Goal: Check status: Check status

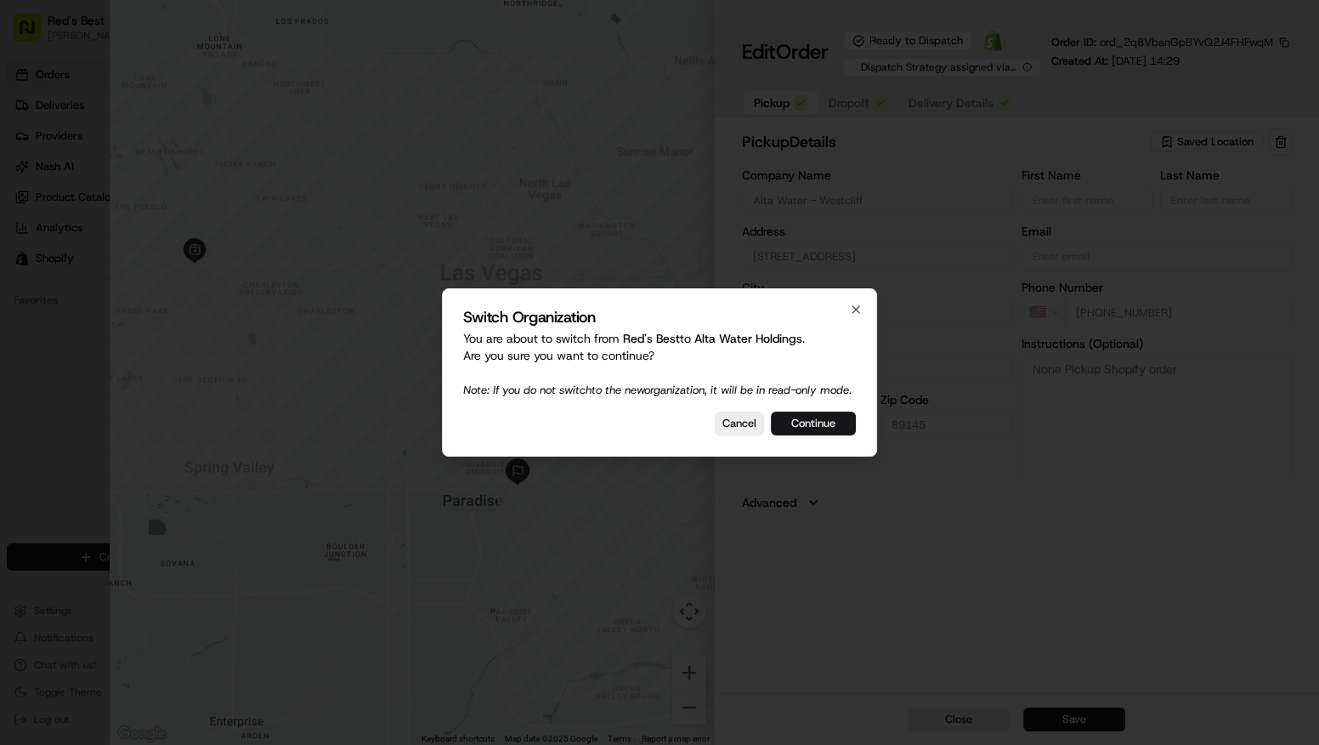
click at [836, 426] on button "Continue" at bounding box center [813, 423] width 85 height 24
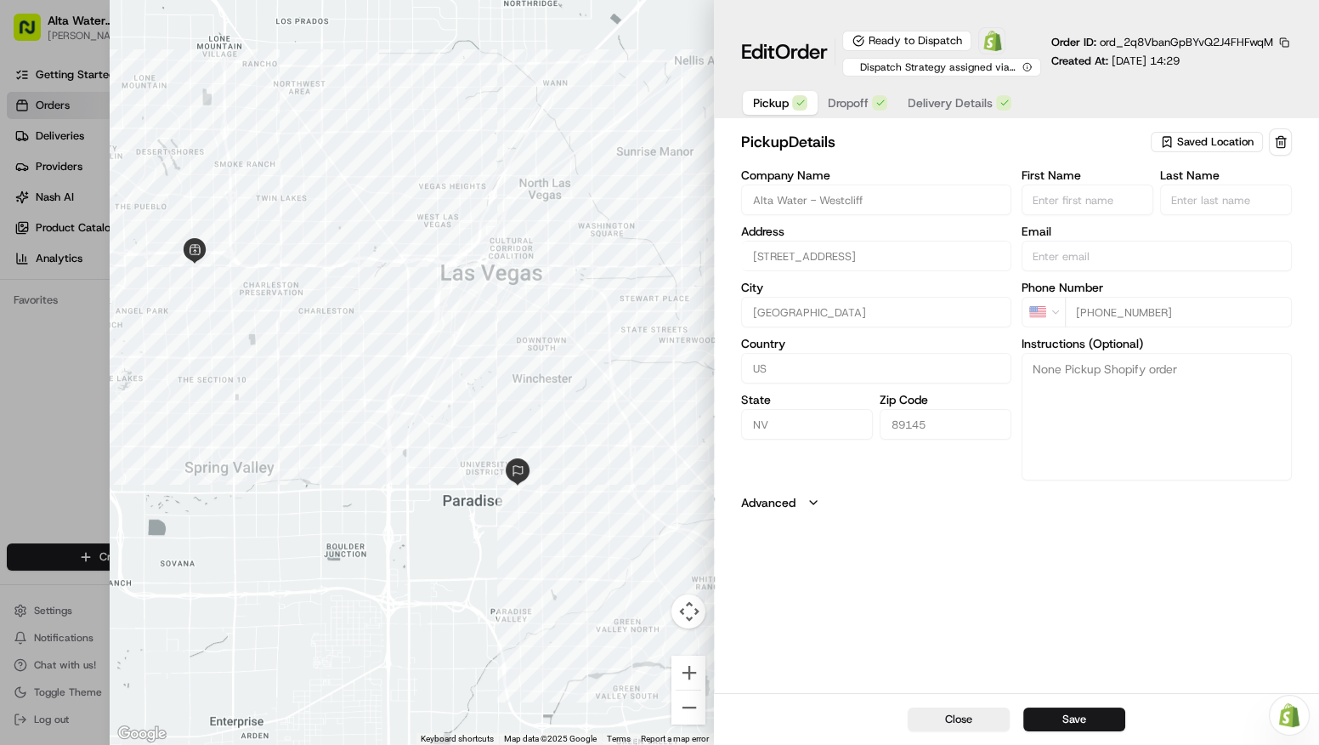
click at [848, 100] on span "Dropoff" at bounding box center [849, 102] width 41 height 17
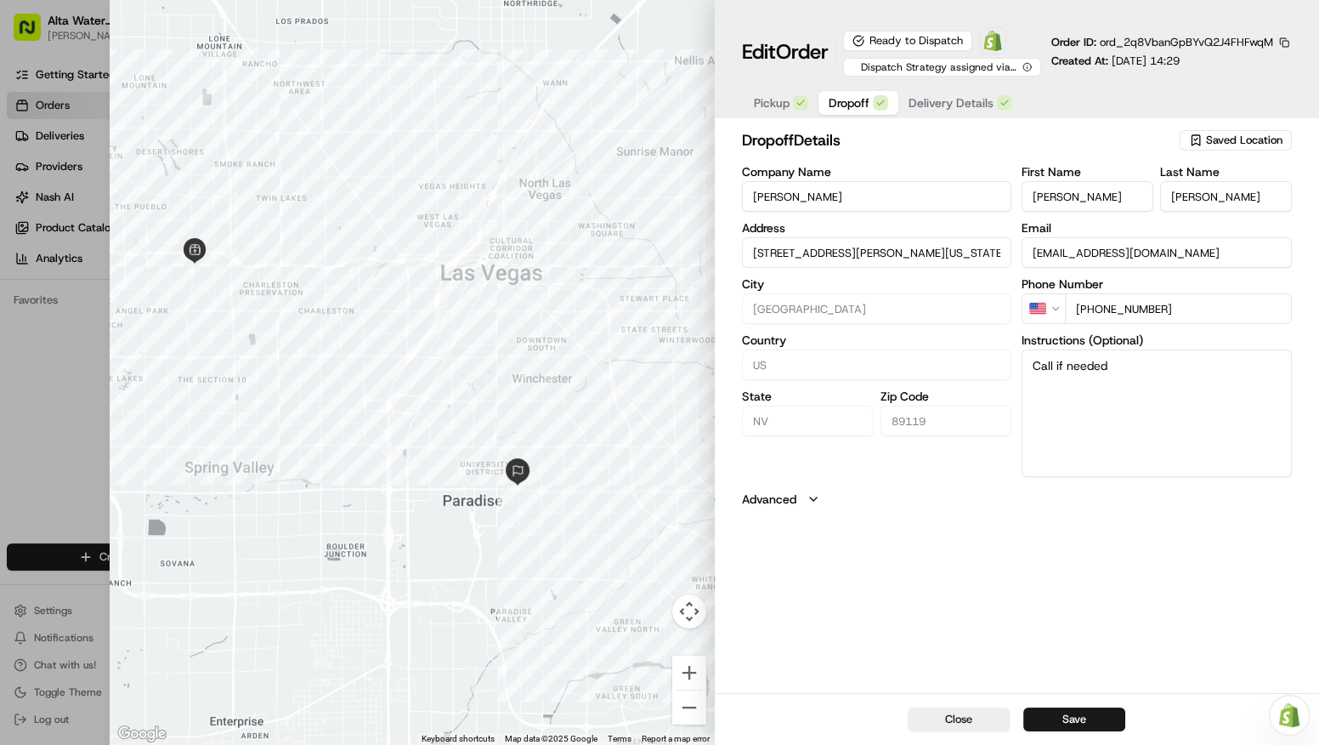
click at [943, 111] on span "Delivery Details" at bounding box center [951, 102] width 85 height 17
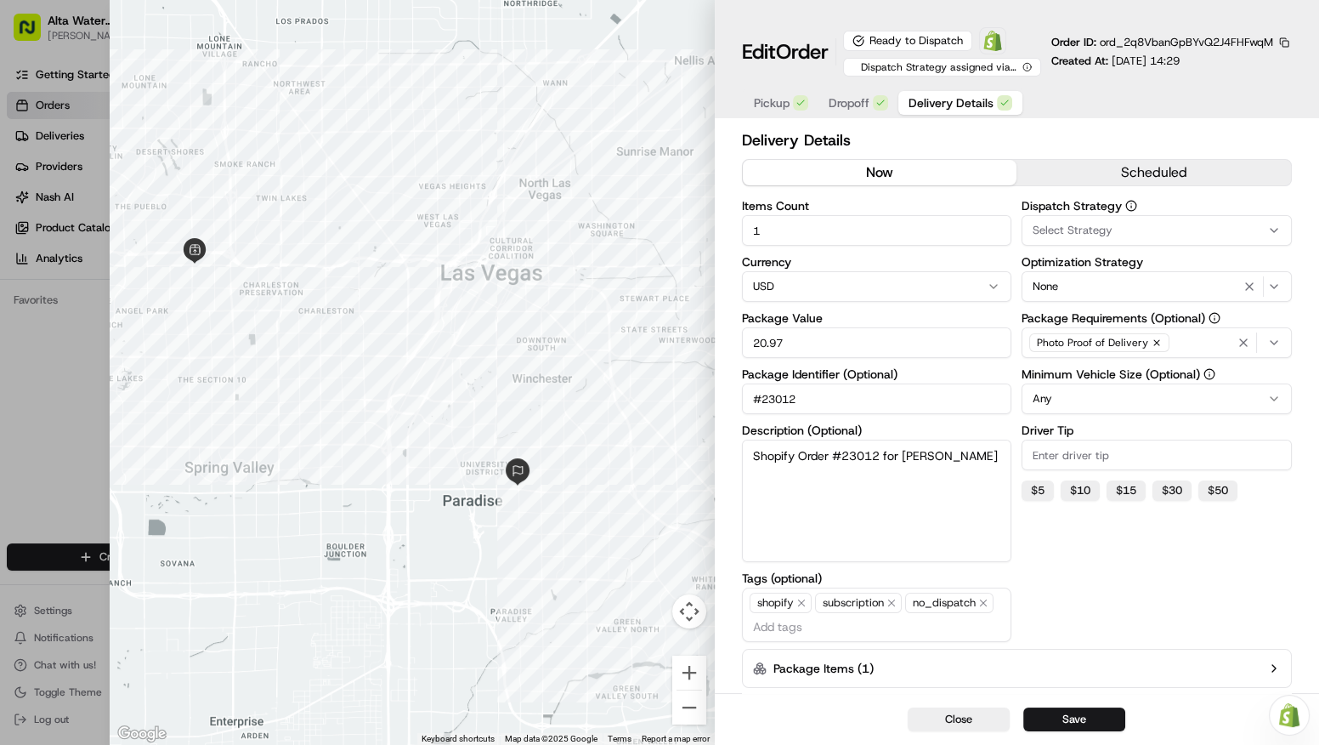
click at [47, 380] on div at bounding box center [659, 372] width 1319 height 745
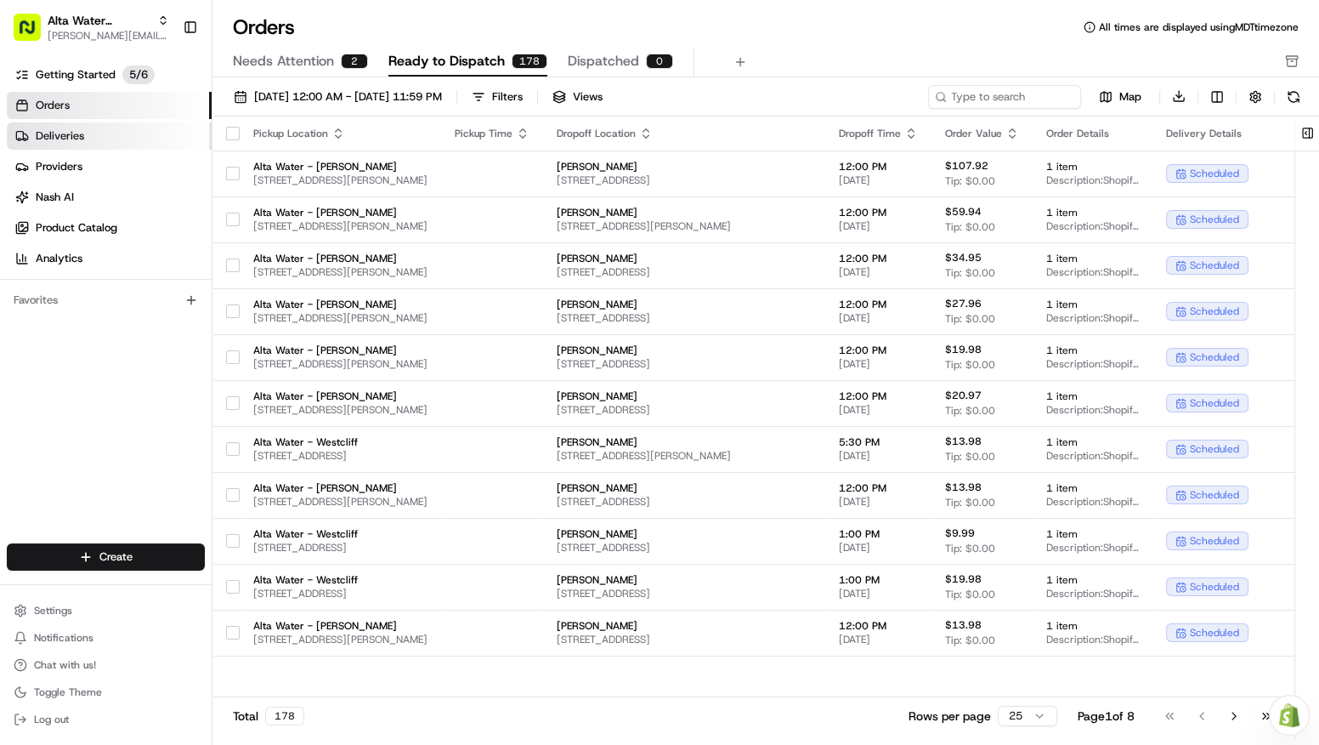
click at [105, 134] on link "Deliveries" at bounding box center [109, 135] width 205 height 27
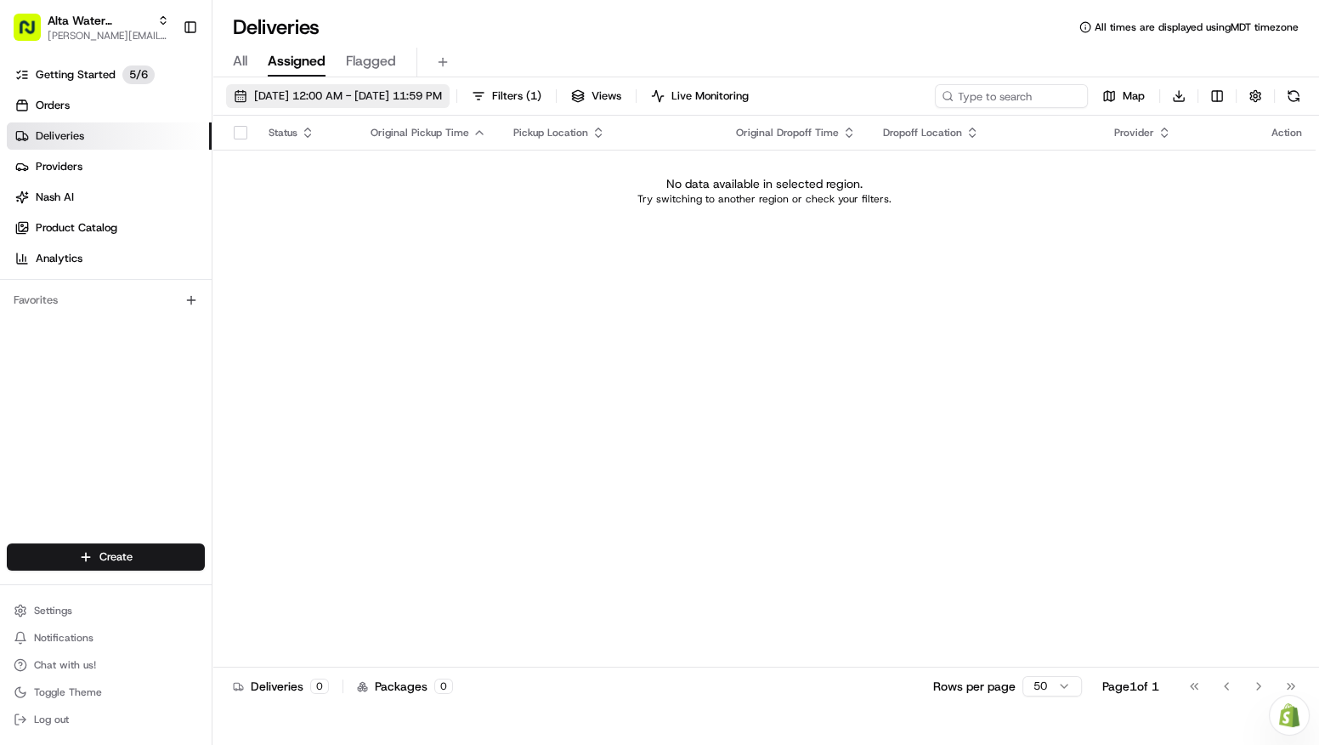
click at [365, 100] on span "[DATE] 12:00 AM - [DATE] 11:59 PM" at bounding box center [348, 95] width 188 height 15
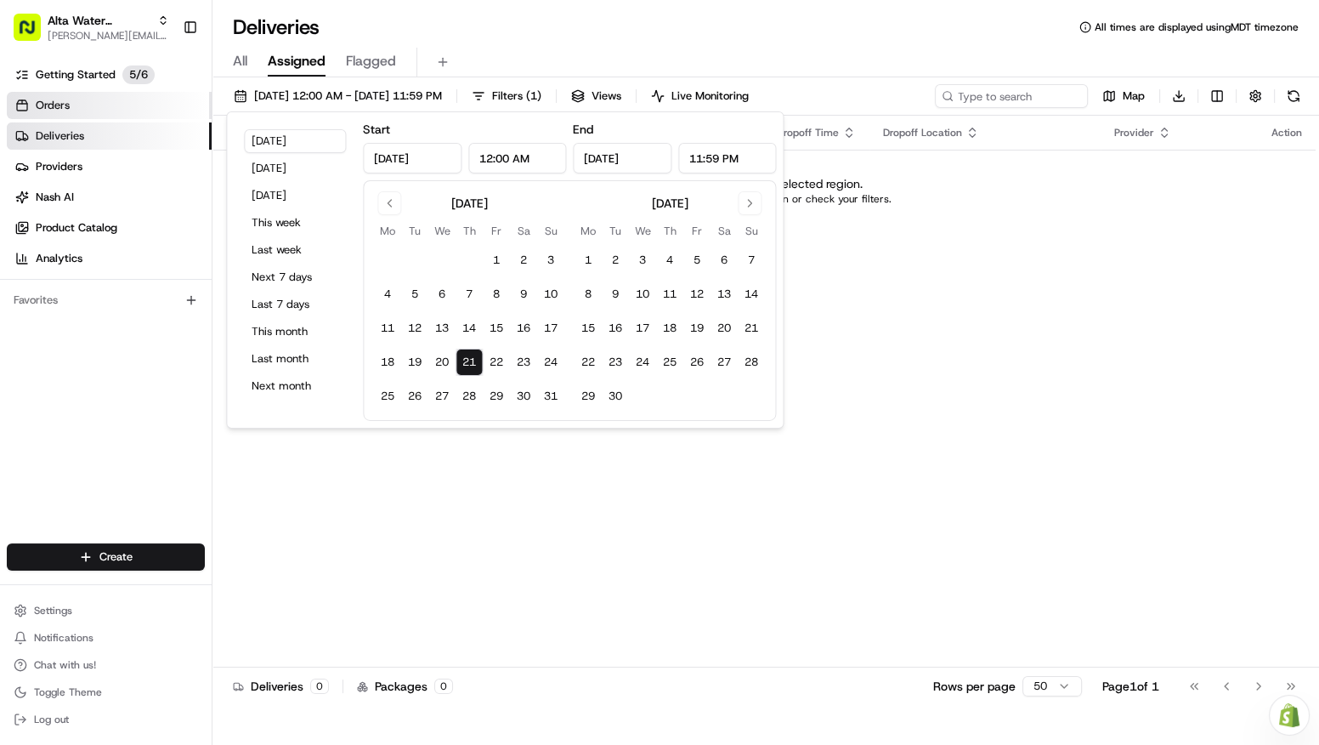
click at [90, 107] on link "Orders" at bounding box center [109, 105] width 205 height 27
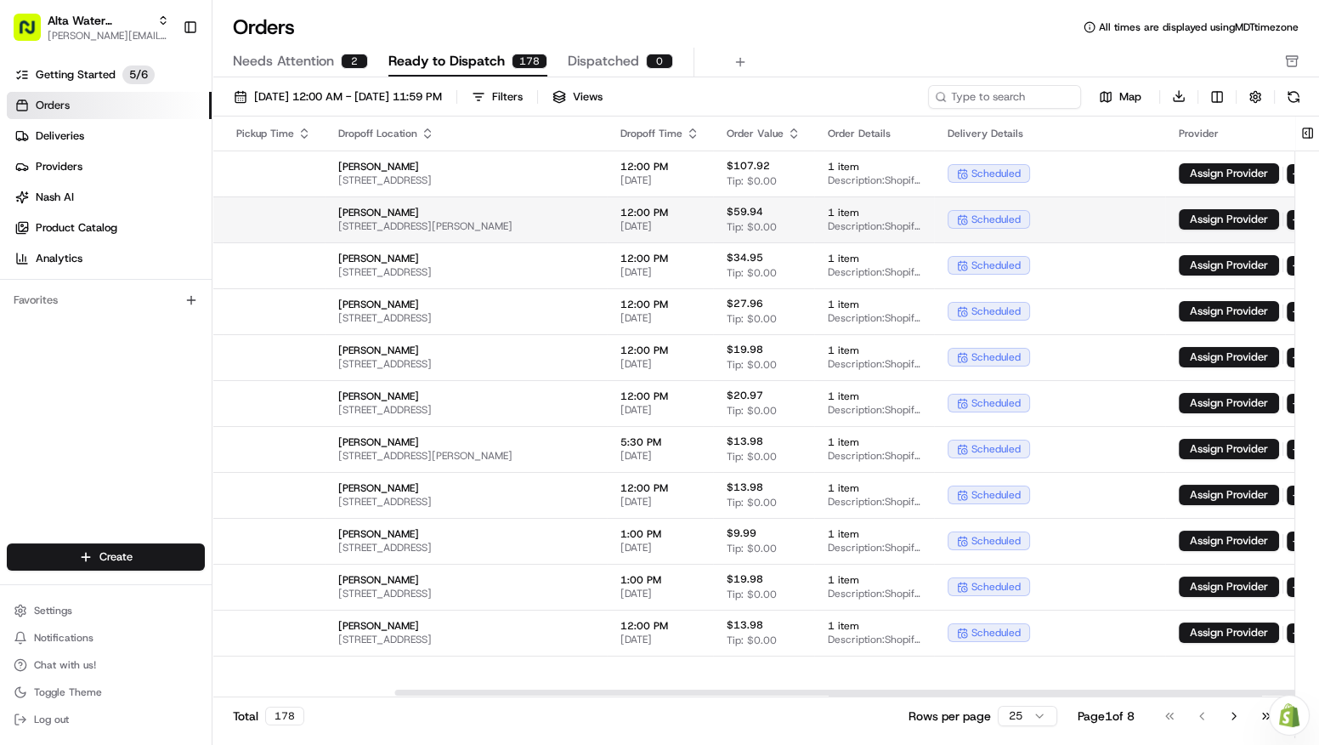
scroll to position [0, 450]
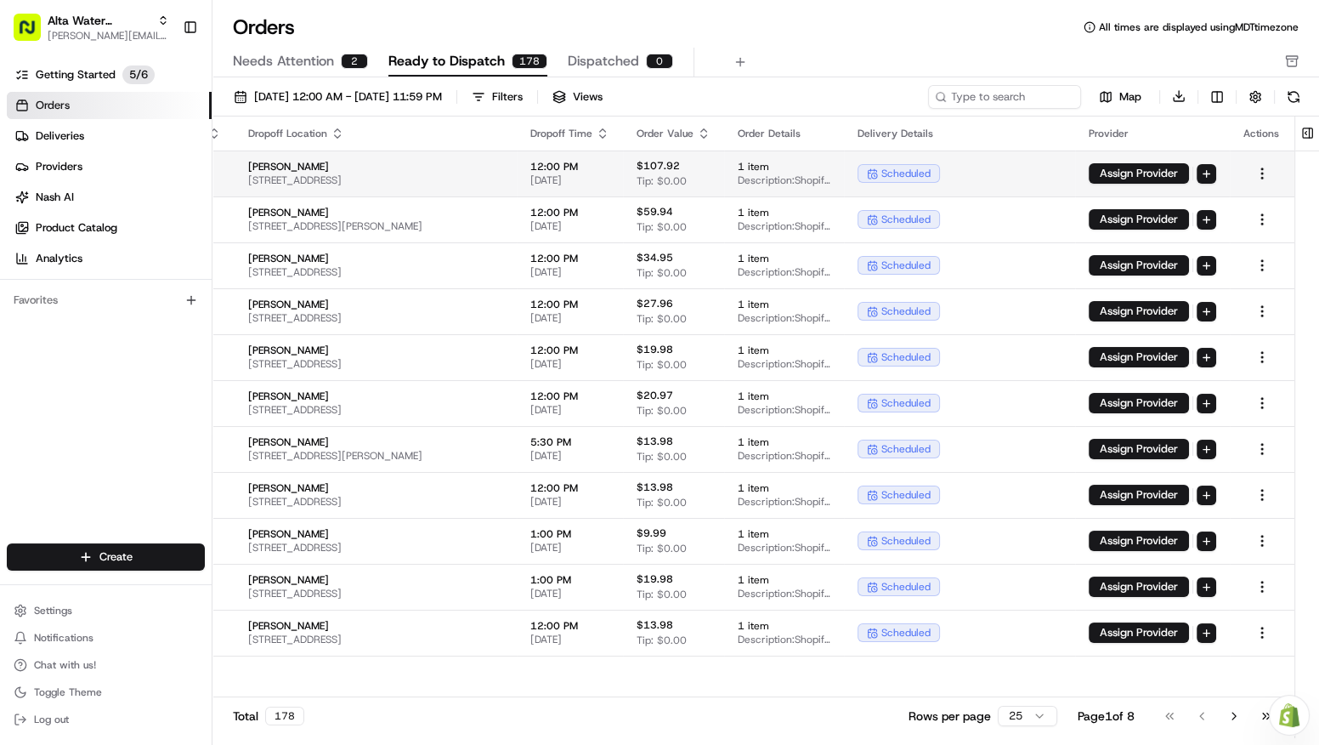
click at [915, 165] on div "scheduled" at bounding box center [899, 173] width 82 height 19
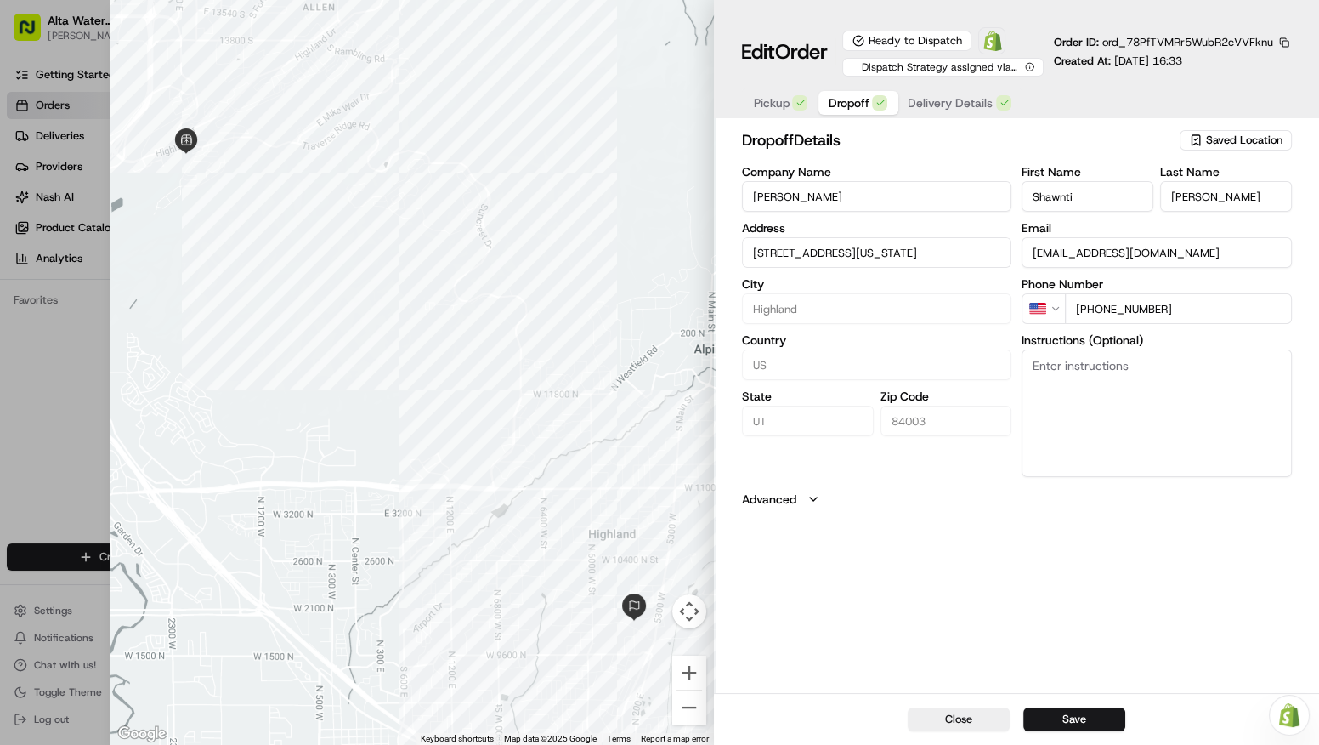
click at [870, 109] on button "Dropoff" at bounding box center [859, 103] width 80 height 24
click at [938, 104] on span "Delivery Details" at bounding box center [951, 102] width 85 height 17
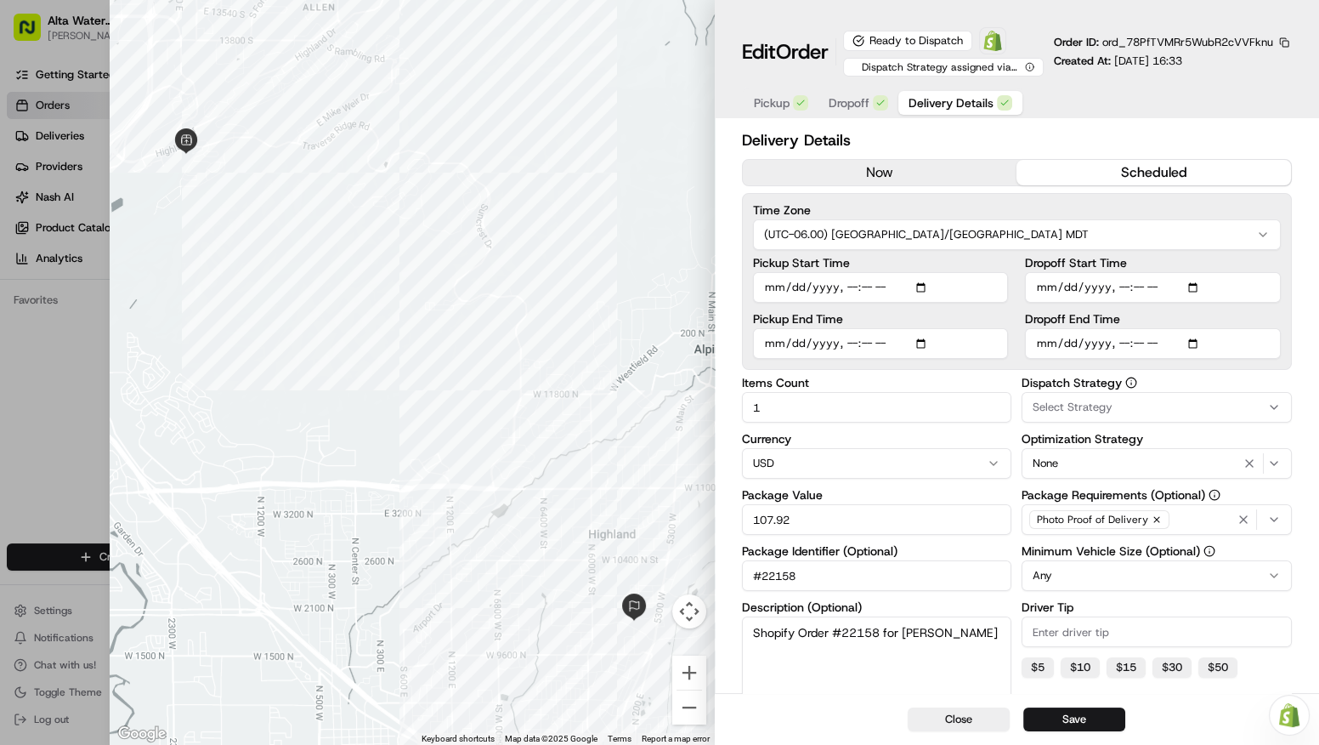
click at [964, 717] on button "Close" at bounding box center [959, 719] width 102 height 24
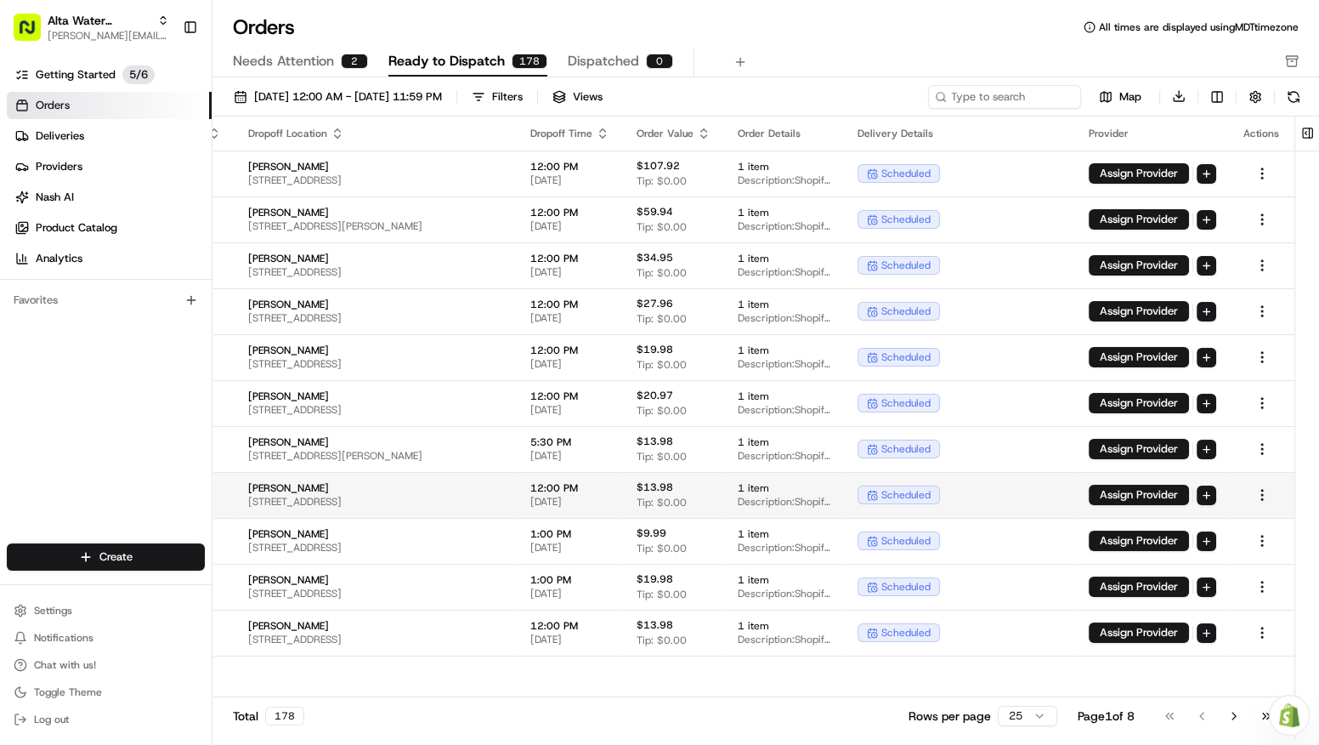
click at [802, 482] on span "1 item" at bounding box center [784, 488] width 93 height 14
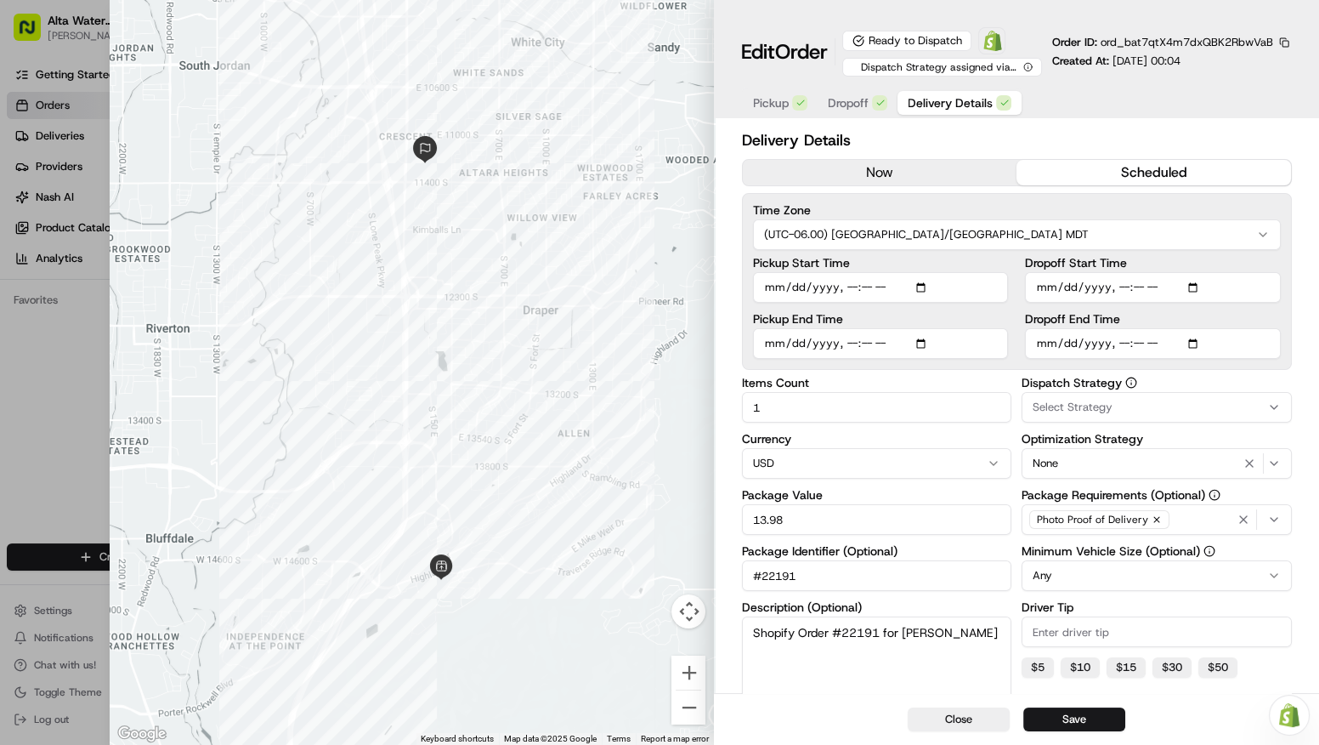
scroll to position [0, 0]
click at [81, 513] on div at bounding box center [659, 372] width 1319 height 745
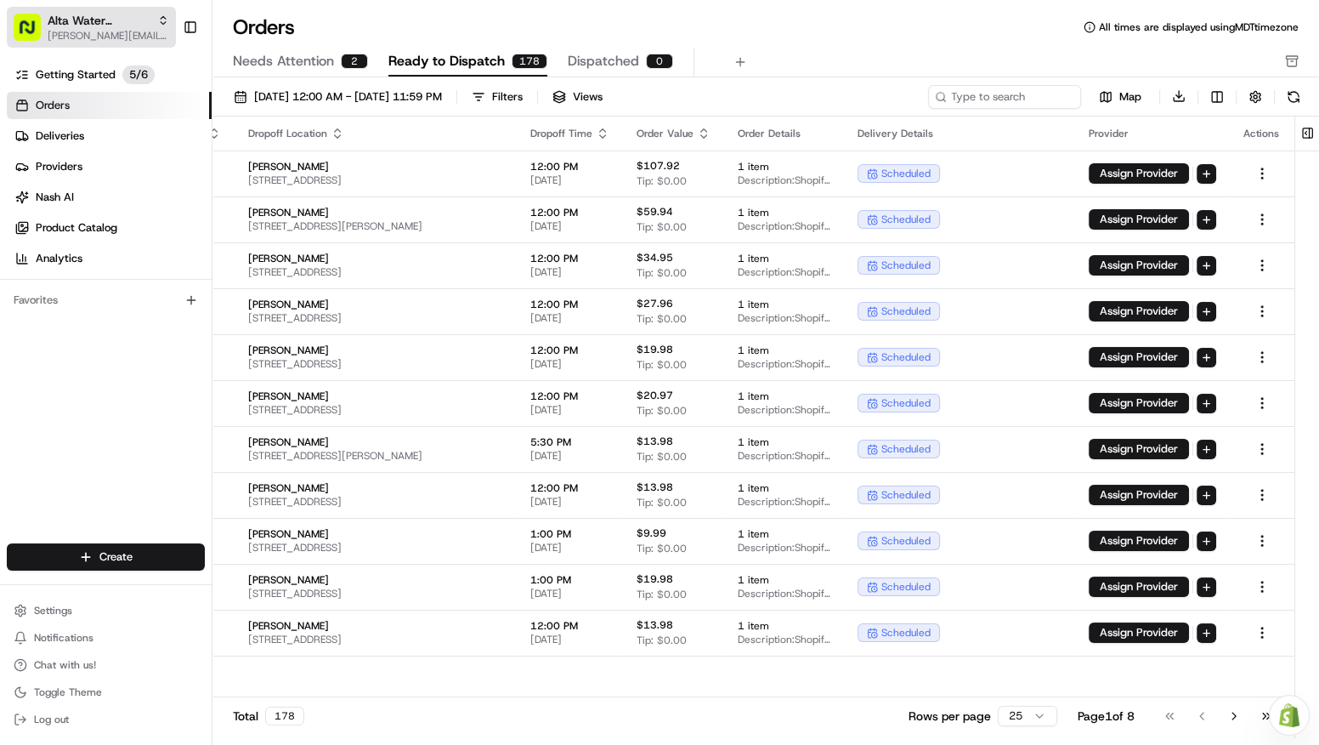
click at [108, 37] on span "[PERSON_NAME][EMAIL_ADDRESS][DOMAIN_NAME]" at bounding box center [109, 36] width 122 height 14
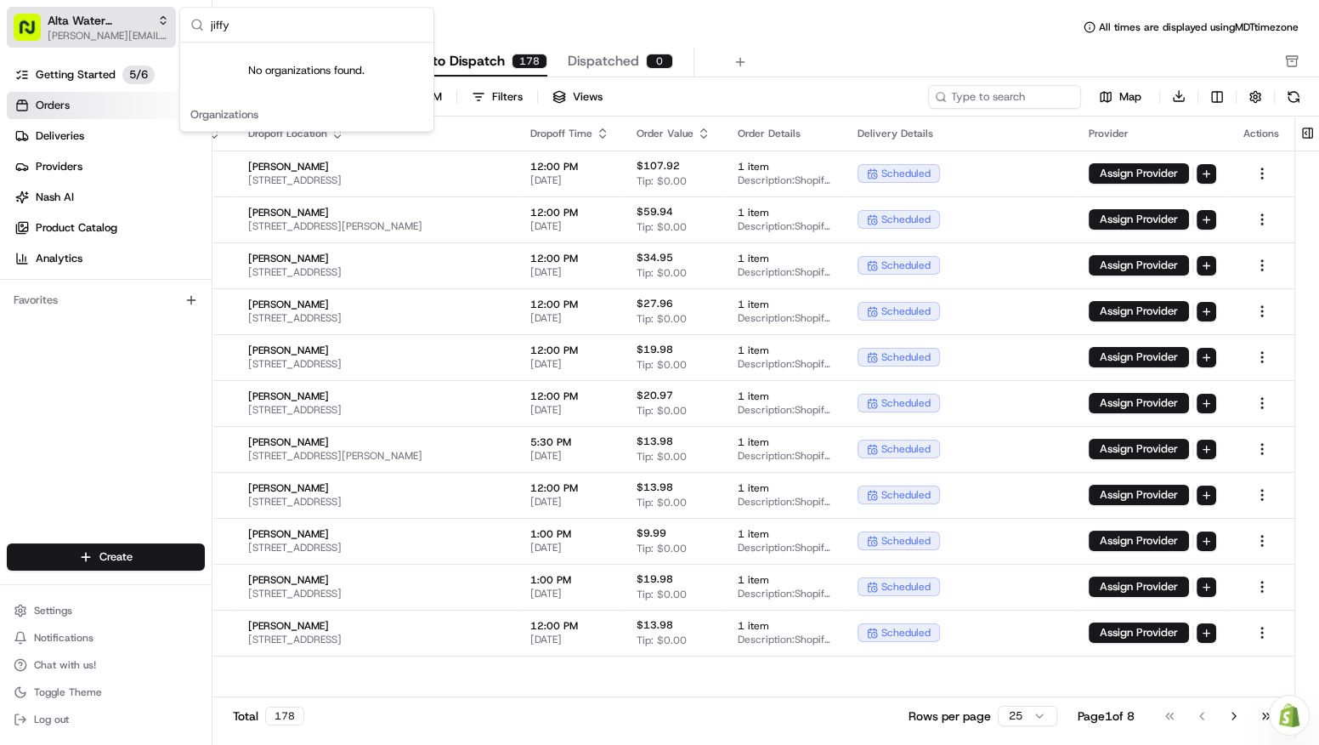
type input "jiffy"
click at [103, 31] on span "[PERSON_NAME][EMAIL_ADDRESS][DOMAIN_NAME]" at bounding box center [109, 36] width 122 height 14
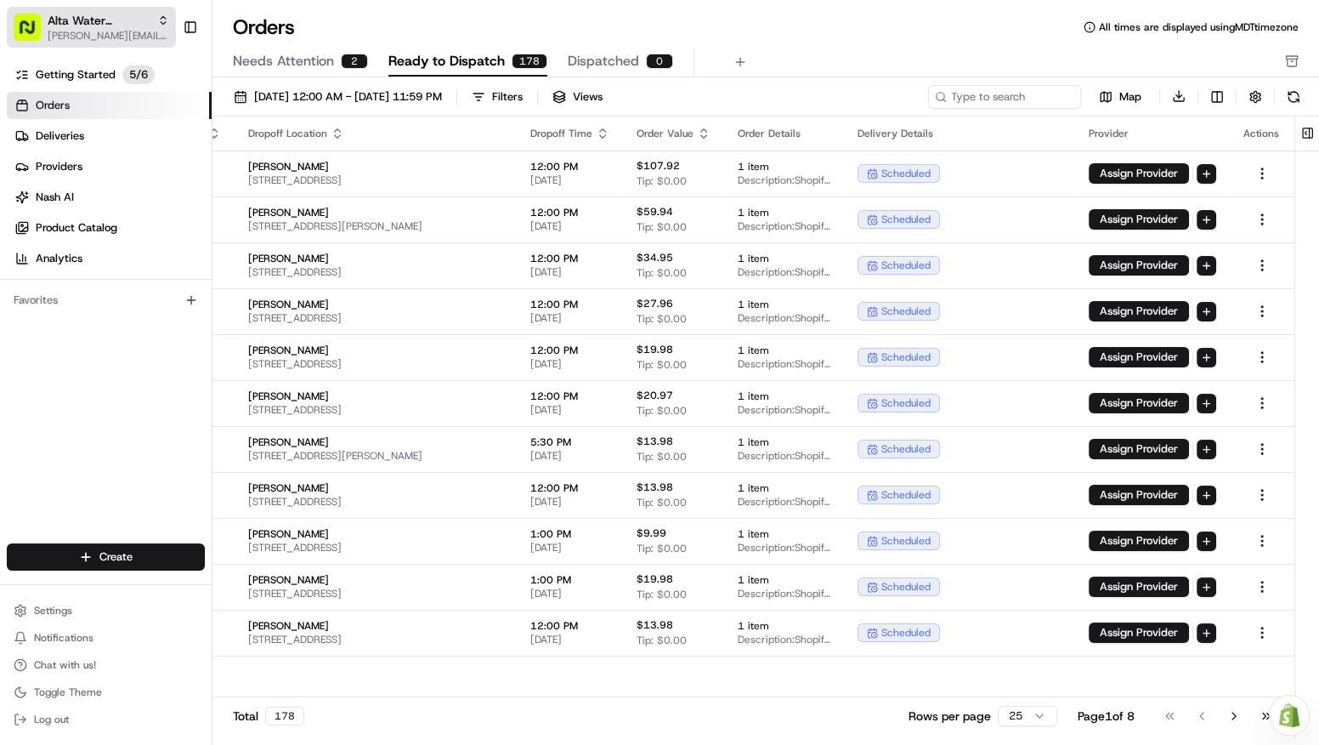
click at [101, 34] on span "[PERSON_NAME][EMAIL_ADDRESS][DOMAIN_NAME]" at bounding box center [109, 36] width 122 height 14
